Goal: Check status: Check status

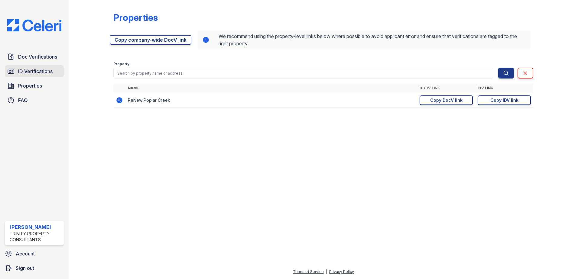
click at [30, 72] on span "ID Verifications" at bounding box center [35, 71] width 34 height 7
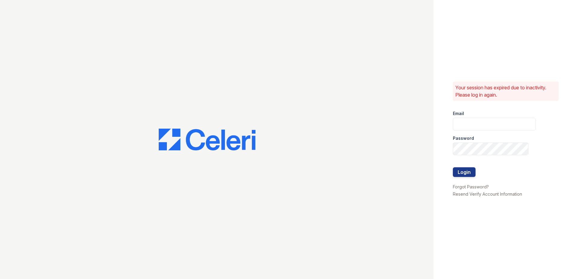
click at [30, 72] on div at bounding box center [216, 139] width 433 height 279
type input "zreyes@trinity-pm.com"
click at [468, 172] on button "Login" at bounding box center [464, 172] width 23 height 10
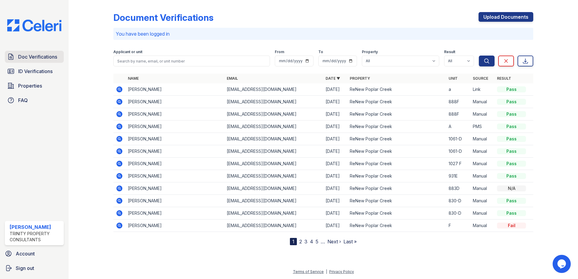
click at [24, 53] on span "Doc Verifications" at bounding box center [37, 56] width 39 height 7
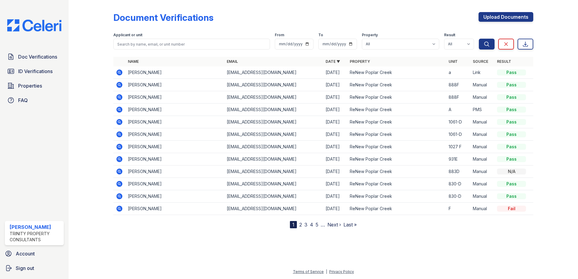
click at [119, 73] on icon at bounding box center [119, 72] width 7 height 7
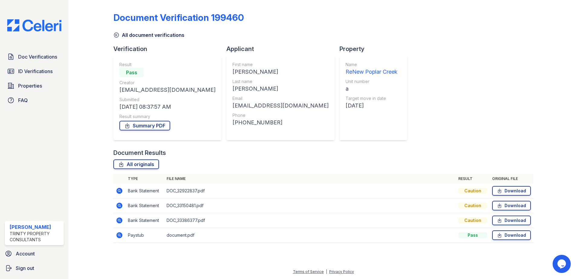
click at [120, 236] on icon at bounding box center [119, 235] width 7 height 7
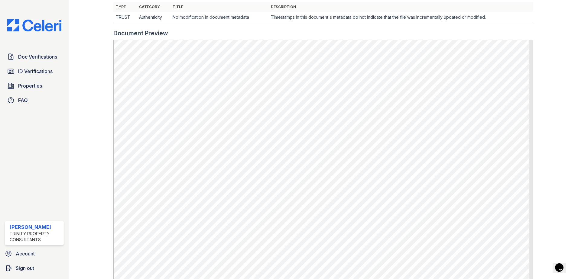
scroll to position [105, 0]
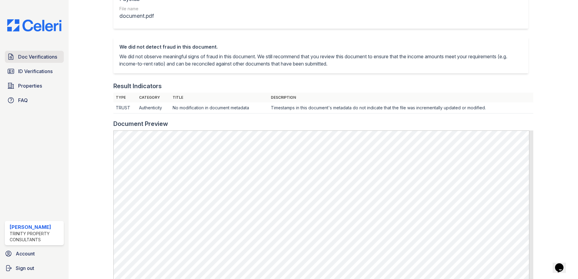
click at [41, 60] on span "Doc Verifications" at bounding box center [37, 56] width 39 height 7
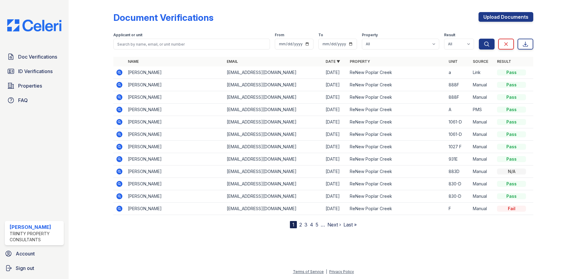
click at [119, 71] on icon at bounding box center [119, 72] width 7 height 7
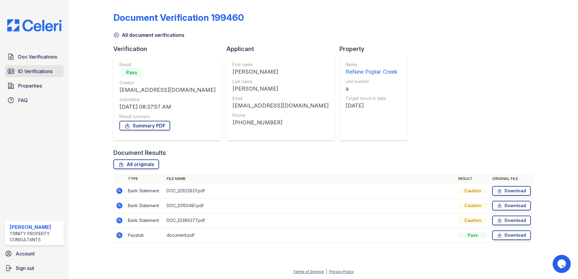
click at [31, 68] on span "ID Verifications" at bounding box center [35, 71] width 34 height 7
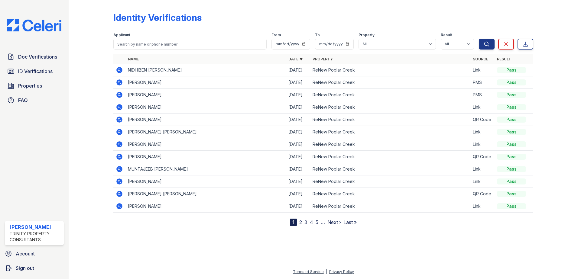
click at [120, 69] on icon at bounding box center [119, 70] width 6 height 6
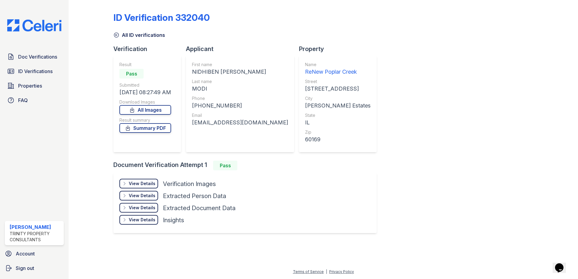
click at [140, 183] on div "View Details" at bounding box center [142, 184] width 27 height 6
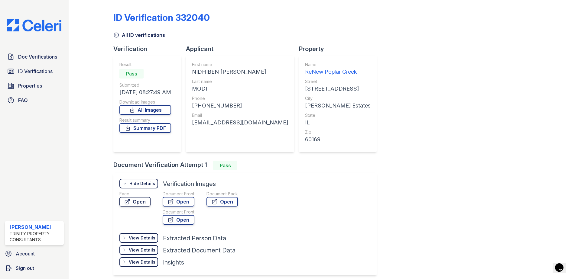
click at [142, 201] on link "Open" at bounding box center [134, 202] width 31 height 10
click at [40, 71] on span "ID Verifications" at bounding box center [35, 71] width 34 height 7
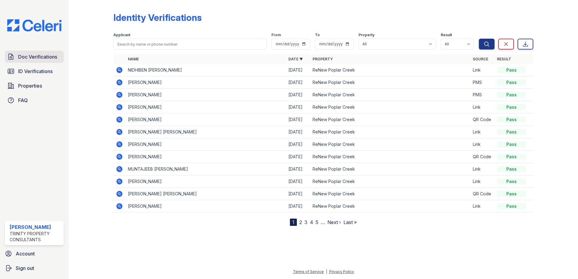
click at [60, 58] on link "Doc Verifications" at bounding box center [34, 57] width 59 height 12
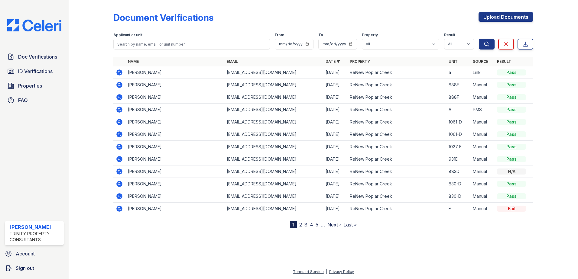
click at [121, 72] on icon at bounding box center [119, 73] width 6 height 6
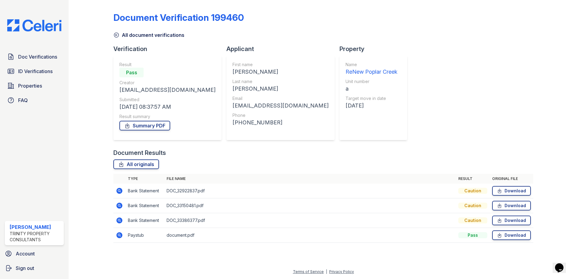
click at [118, 193] on icon at bounding box center [119, 191] width 6 height 6
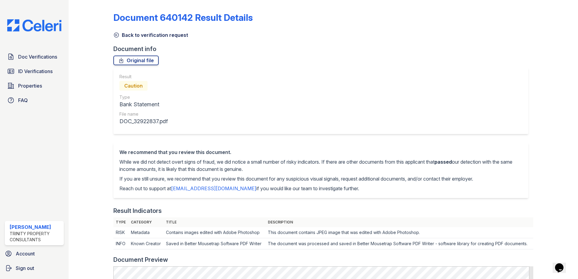
click at [115, 33] on icon at bounding box center [116, 35] width 5 height 5
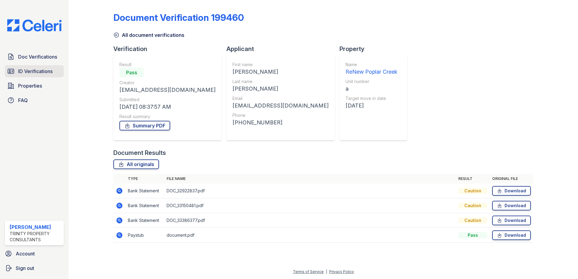
click at [21, 72] on span "ID Verifications" at bounding box center [35, 71] width 34 height 7
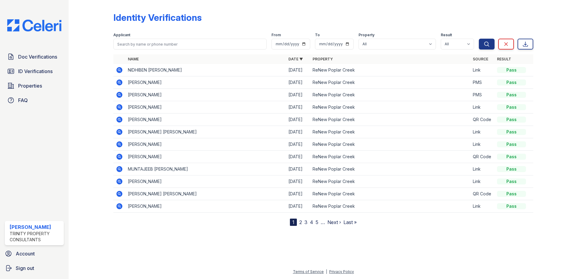
click at [21, 72] on span "ID Verifications" at bounding box center [35, 71] width 34 height 7
click at [39, 60] on span "Doc Verifications" at bounding box center [37, 56] width 39 height 7
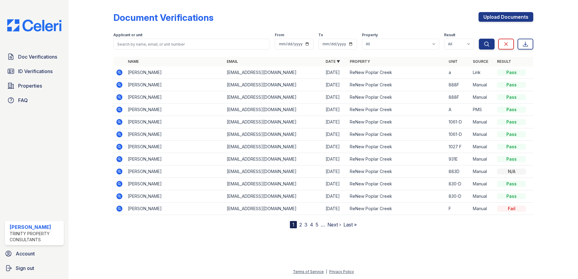
click at [39, 60] on span "Doc Verifications" at bounding box center [37, 56] width 39 height 7
